Goal: Transaction & Acquisition: Subscribe to service/newsletter

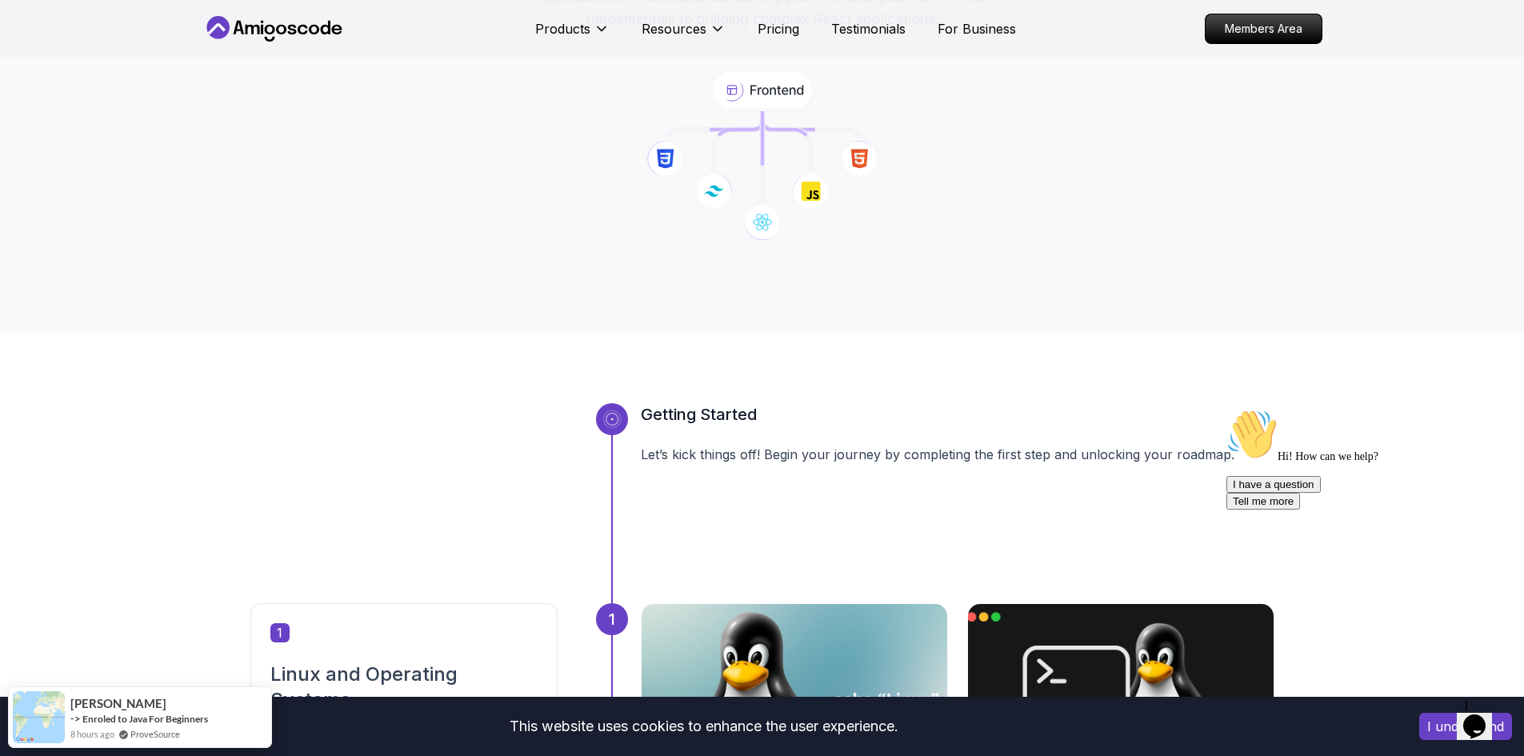
scroll to position [80, 0]
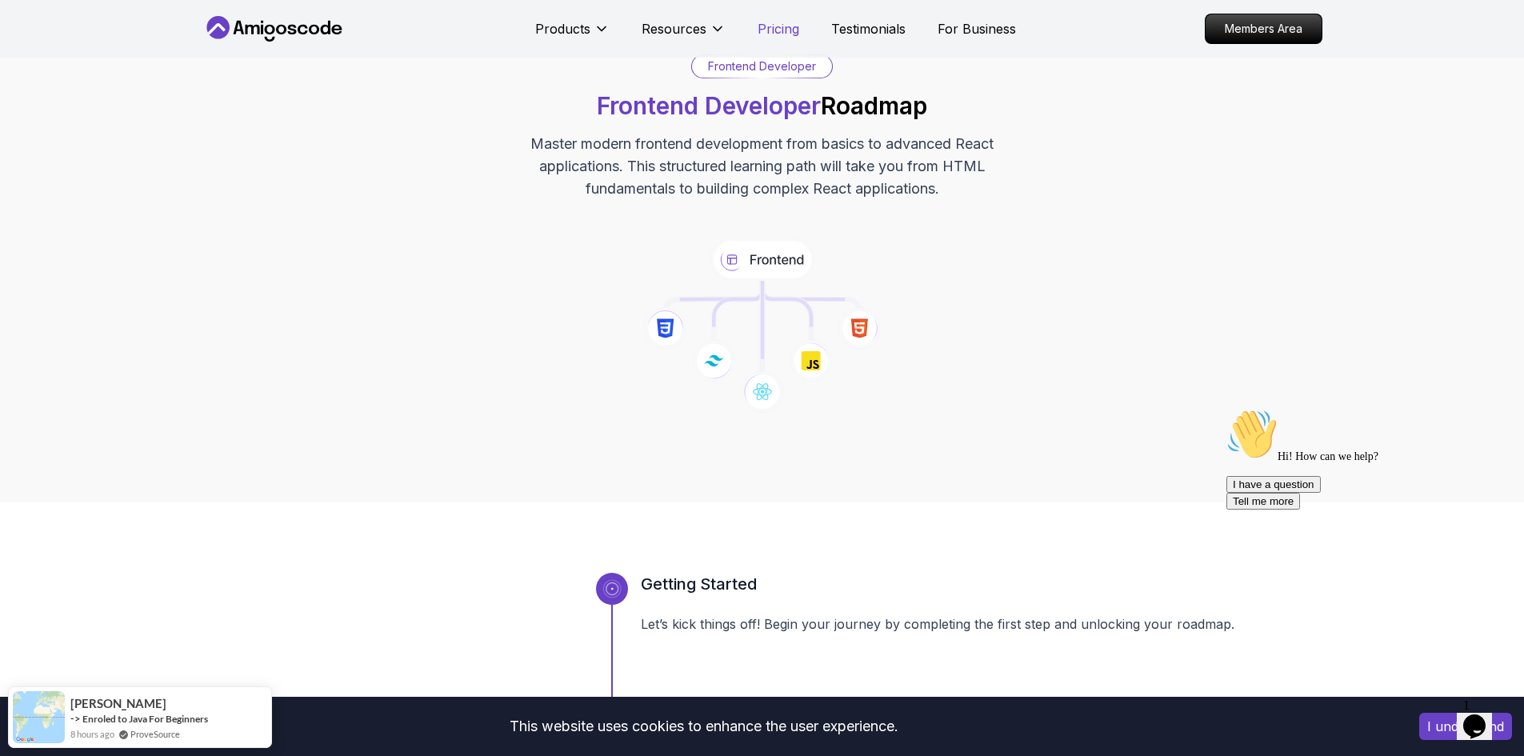
click at [767, 26] on p "Pricing" at bounding box center [779, 28] width 42 height 19
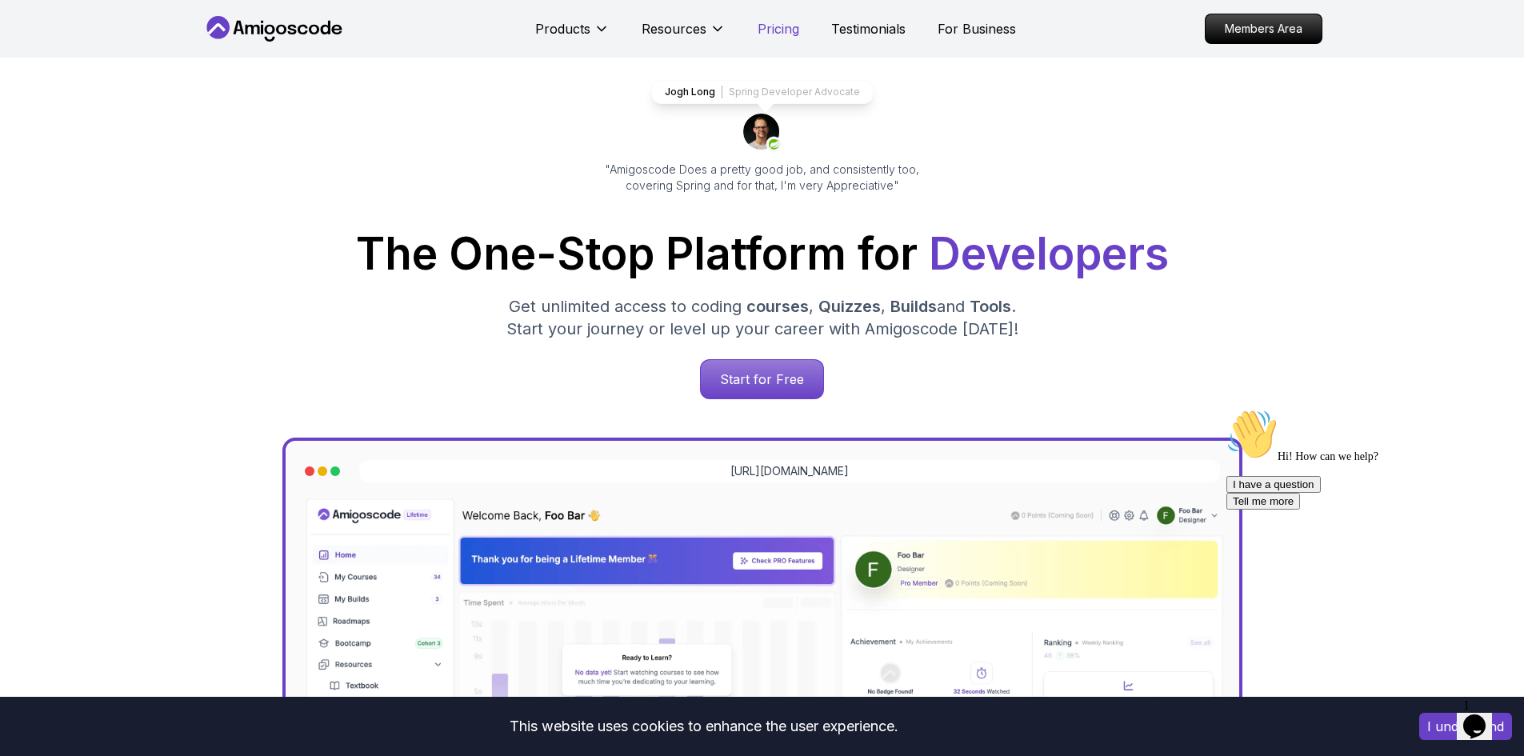
scroll to position [3424, 0]
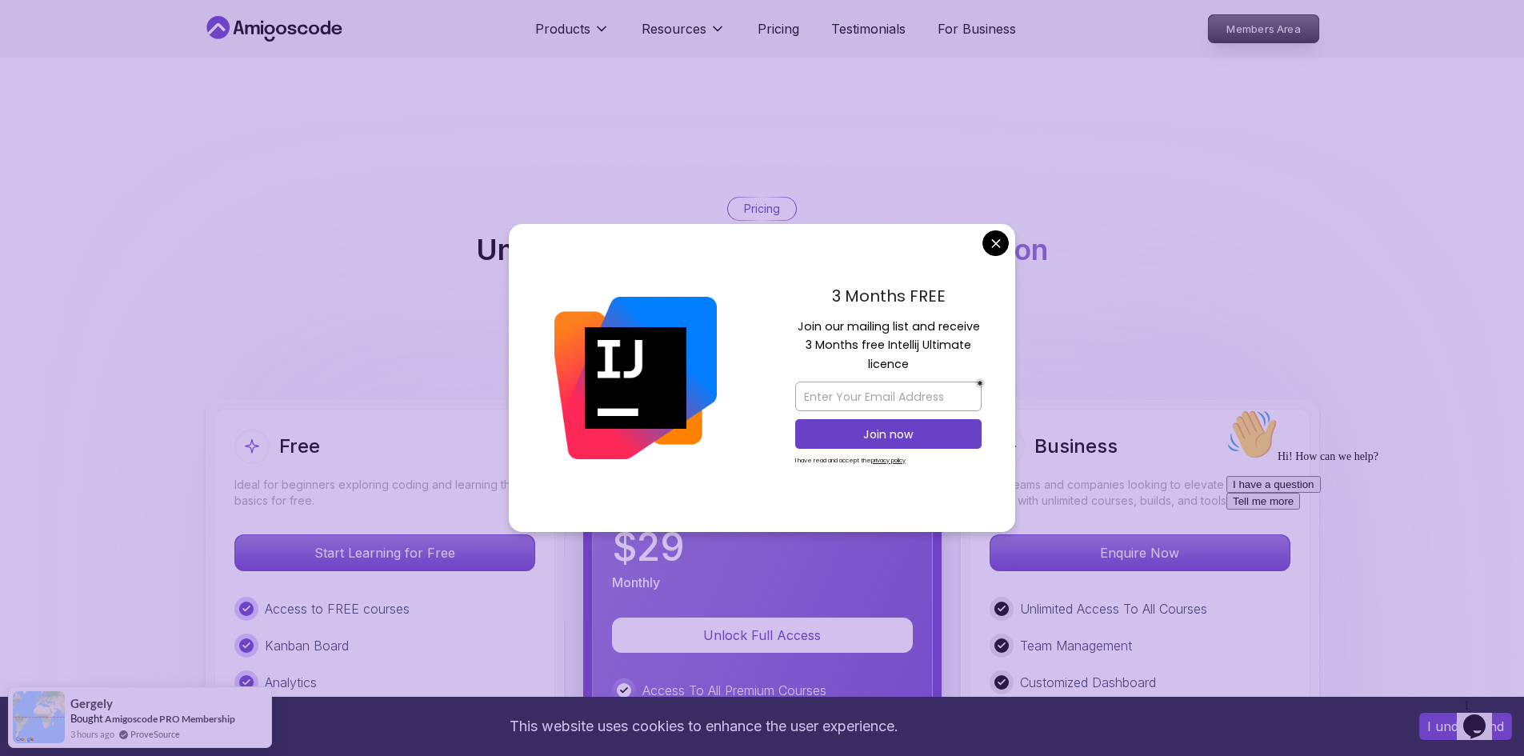
click at [1230, 34] on p "Members Area" at bounding box center [1263, 28] width 110 height 27
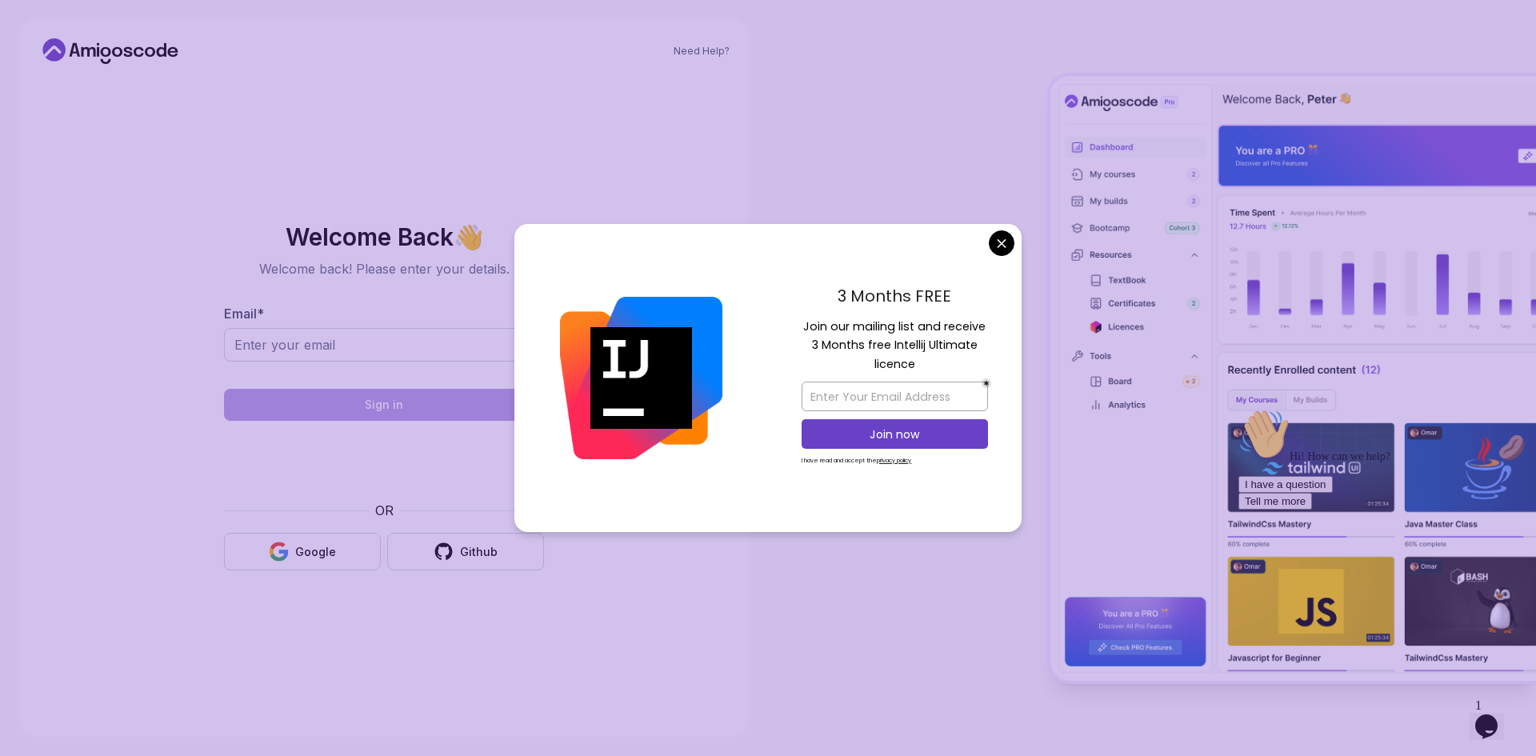
click at [999, 246] on body "Need Help? Welcome Back 👋 Welcome back! Please enter your details. Email * Sign…" at bounding box center [768, 378] width 1536 height 756
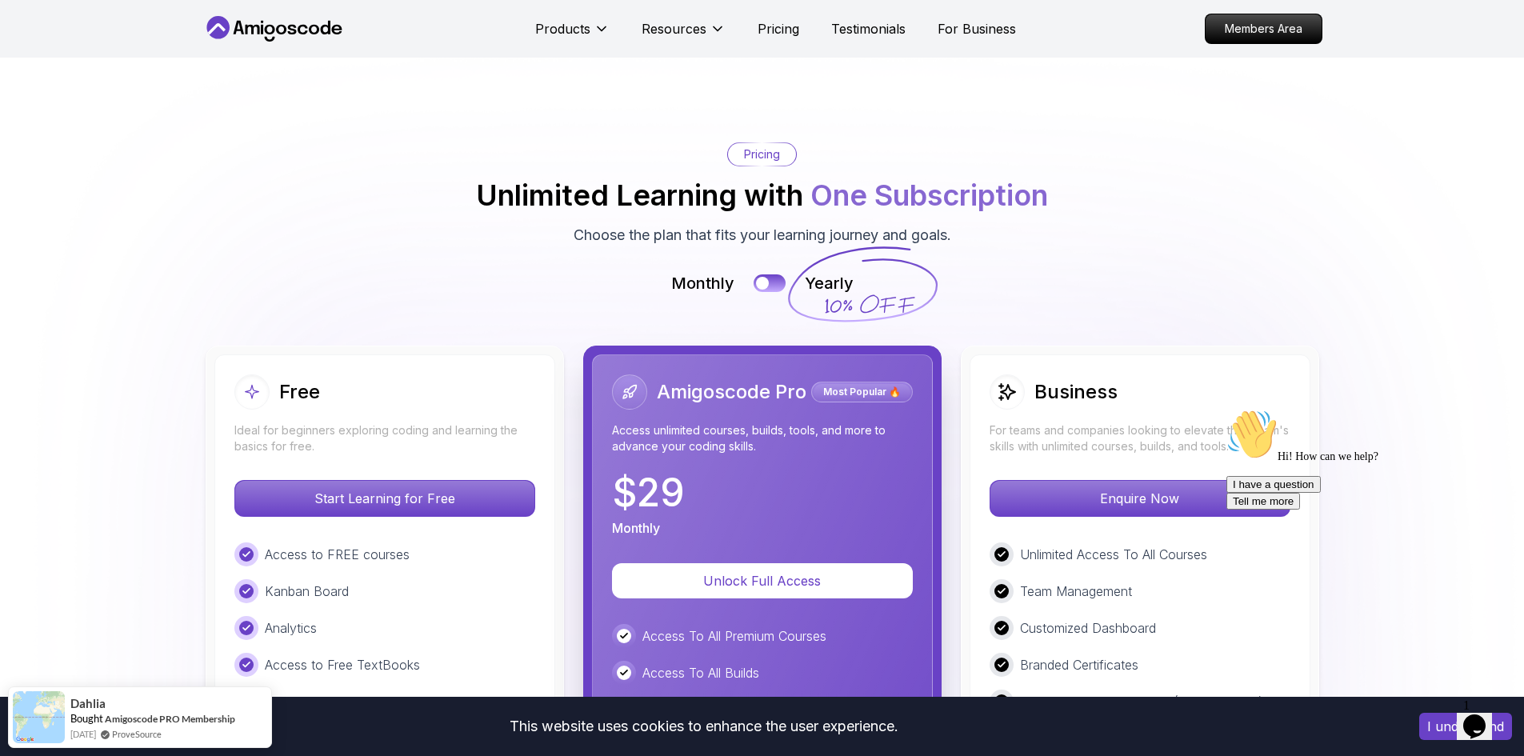
scroll to position [3584, 0]
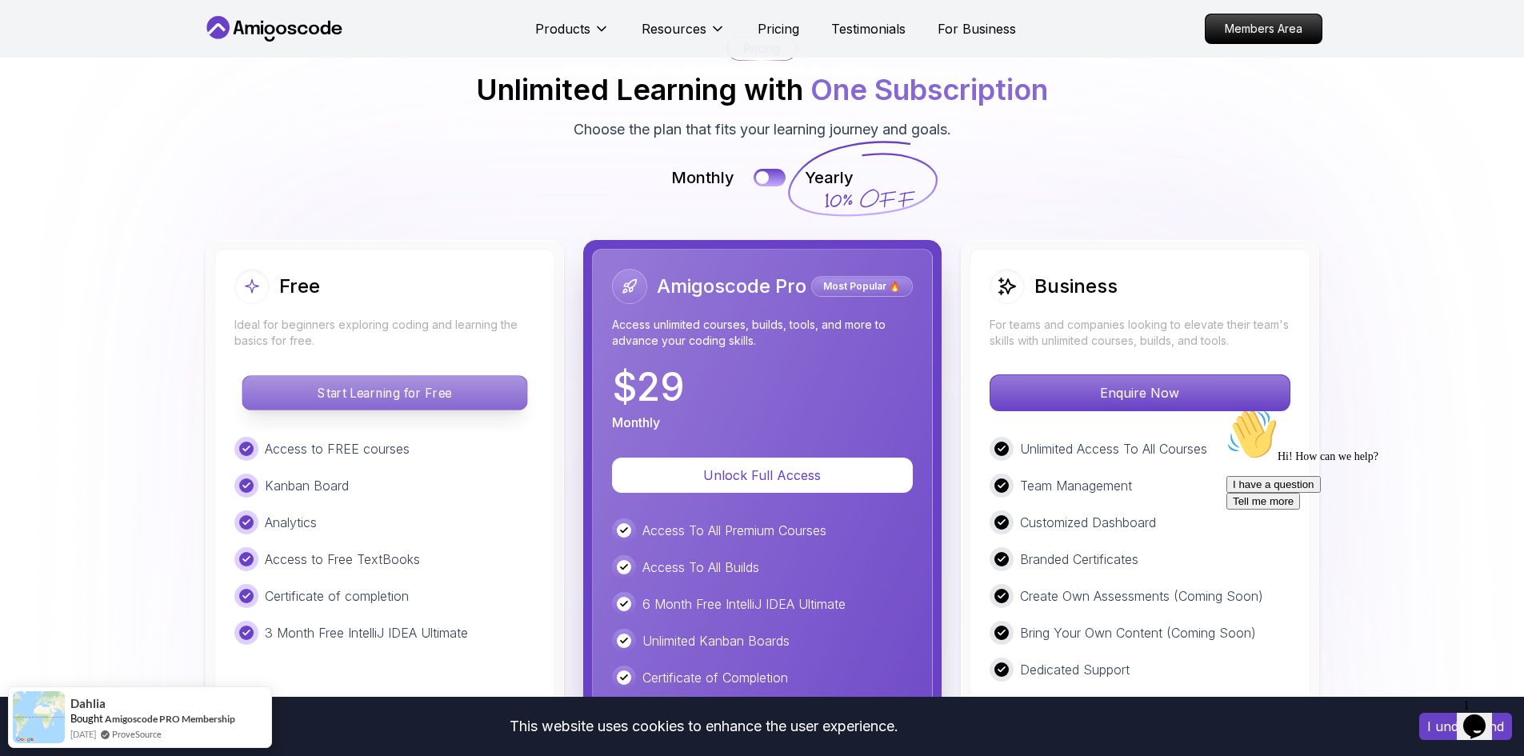
click at [306, 376] on p "Start Learning for Free" at bounding box center [384, 393] width 284 height 34
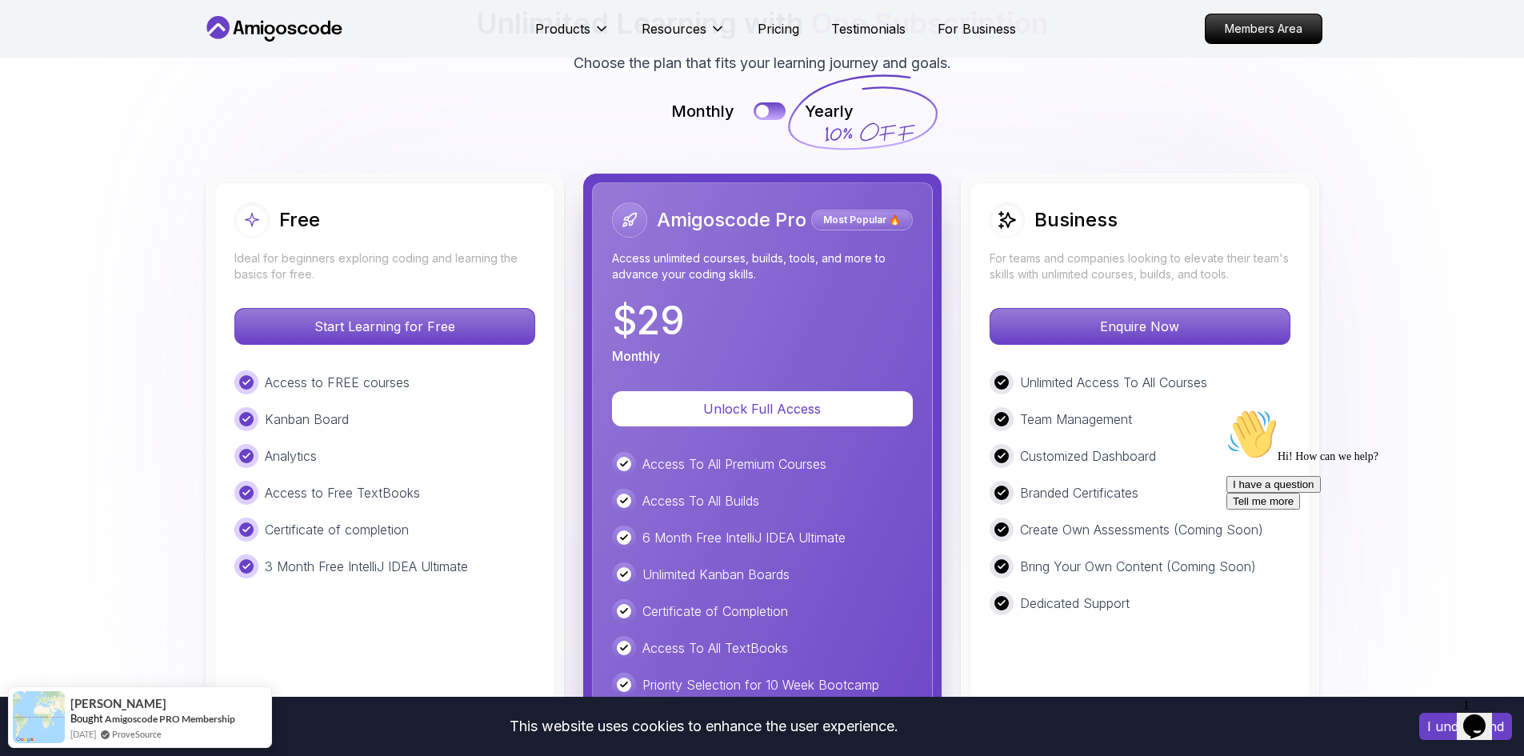
scroll to position [3584, 0]
